Goal: Information Seeking & Learning: Understand process/instructions

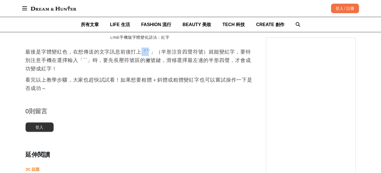
drag, startPoint x: 144, startPoint y: 51, endPoint x: 149, endPoint y: 51, distance: 4.8
click at [149, 51] on p "最後是字體變紅色，在想傳送的文字訊息前後打上「``」（半形注音四聲符號）就能變紅字，要特別注意手機在選擇輸入「``」時，要先長壓符號區的撇號鍵，滑移選擇最左邊…" at bounding box center [140, 60] width 229 height 25
click at [151, 49] on p "最後是字體變紅色，在想傳送的文字訊息前後打上「``」（半形注音四聲符號）就能變紅字，要特別注意手機在選擇輸入「``」時，要先長壓符號區的撇號鍵，滑移選擇最左邊…" at bounding box center [140, 60] width 229 height 25
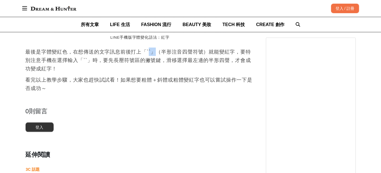
click at [157, 52] on p "最後是字體變紅色，在想傳送的文字訊息前後打上「``」（半形注音四聲符號）就能變紅字，要特別注意手機在選擇輸入「``」時，要先長壓符號區的撇號鍵，滑移選擇最左邊…" at bounding box center [140, 60] width 229 height 25
copy p "`」"
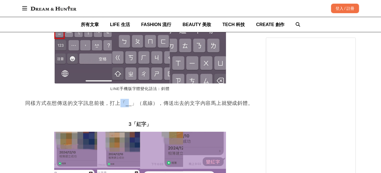
scroll to position [0, 0]
drag, startPoint x: 123, startPoint y: 103, endPoint x: 129, endPoint y: 105, distance: 6.5
click at [129, 105] on p "同樣方式在想傳送的文字訊息前後，打上「__」（底線），傳送出去的文字內容馬上就變成斜體。" at bounding box center [140, 103] width 229 height 8
click at [125, 104] on p "同樣方式在想傳送的文字訊息前後，打上「__」（底線），傳送出去的文字內容馬上就變成斜體。" at bounding box center [140, 103] width 229 height 8
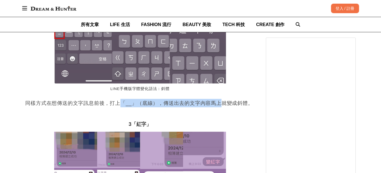
drag, startPoint x: 122, startPoint y: 104, endPoint x: 219, endPoint y: 106, distance: 96.3
click at [219, 106] on p "同樣方式在想傳送的文字訊息前後，打上「__」（底線），傳送出去的文字內容馬上就變成斜體。" at bounding box center [140, 103] width 229 height 8
copy p "「__」（底線），傳送出去的文字內容馬上"
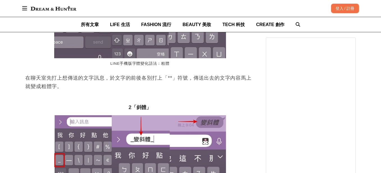
scroll to position [814, 0]
